Goal: Task Accomplishment & Management: Manage account settings

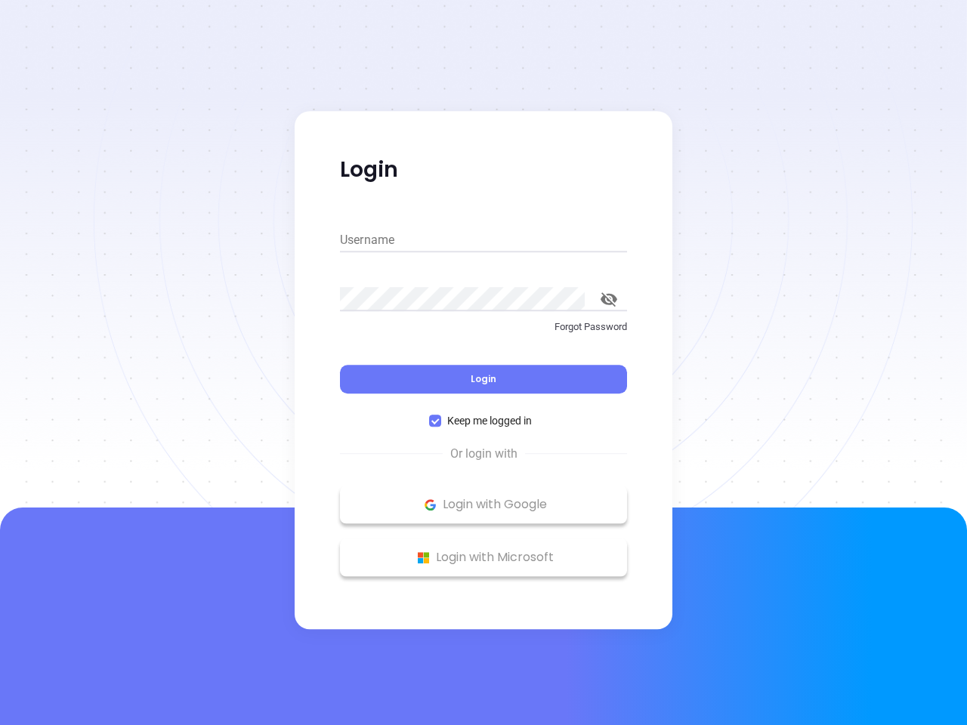
click at [484, 363] on div "Login" at bounding box center [483, 370] width 287 height 47
click at [484, 240] on input "Username" at bounding box center [483, 240] width 287 height 24
click at [609, 299] on icon "toggle password visibility" at bounding box center [609, 299] width 17 height 14
click at [484, 379] on span "Login" at bounding box center [484, 379] width 26 height 13
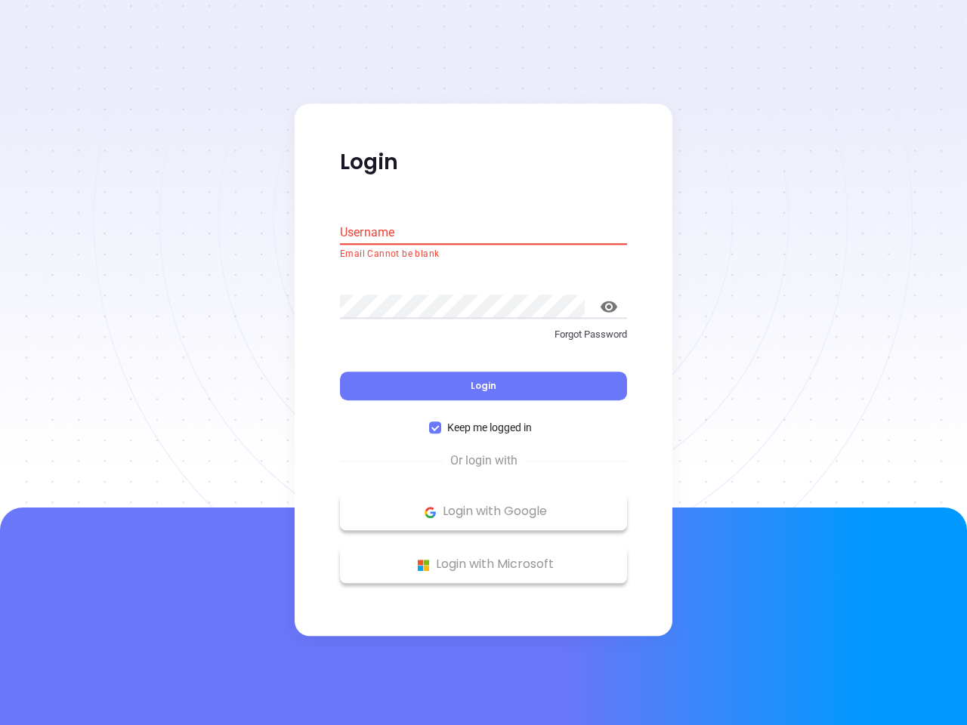
click at [484, 421] on span "Keep me logged in" at bounding box center [489, 428] width 97 height 17
click at [441, 422] on input "Keep me logged in" at bounding box center [435, 428] width 12 height 12
checkbox input "false"
click at [484, 505] on p "Login with Google" at bounding box center [484, 512] width 272 height 23
click at [484, 558] on p "Login with Microsoft" at bounding box center [484, 565] width 272 height 23
